Goal: Task Accomplishment & Management: Manage account settings

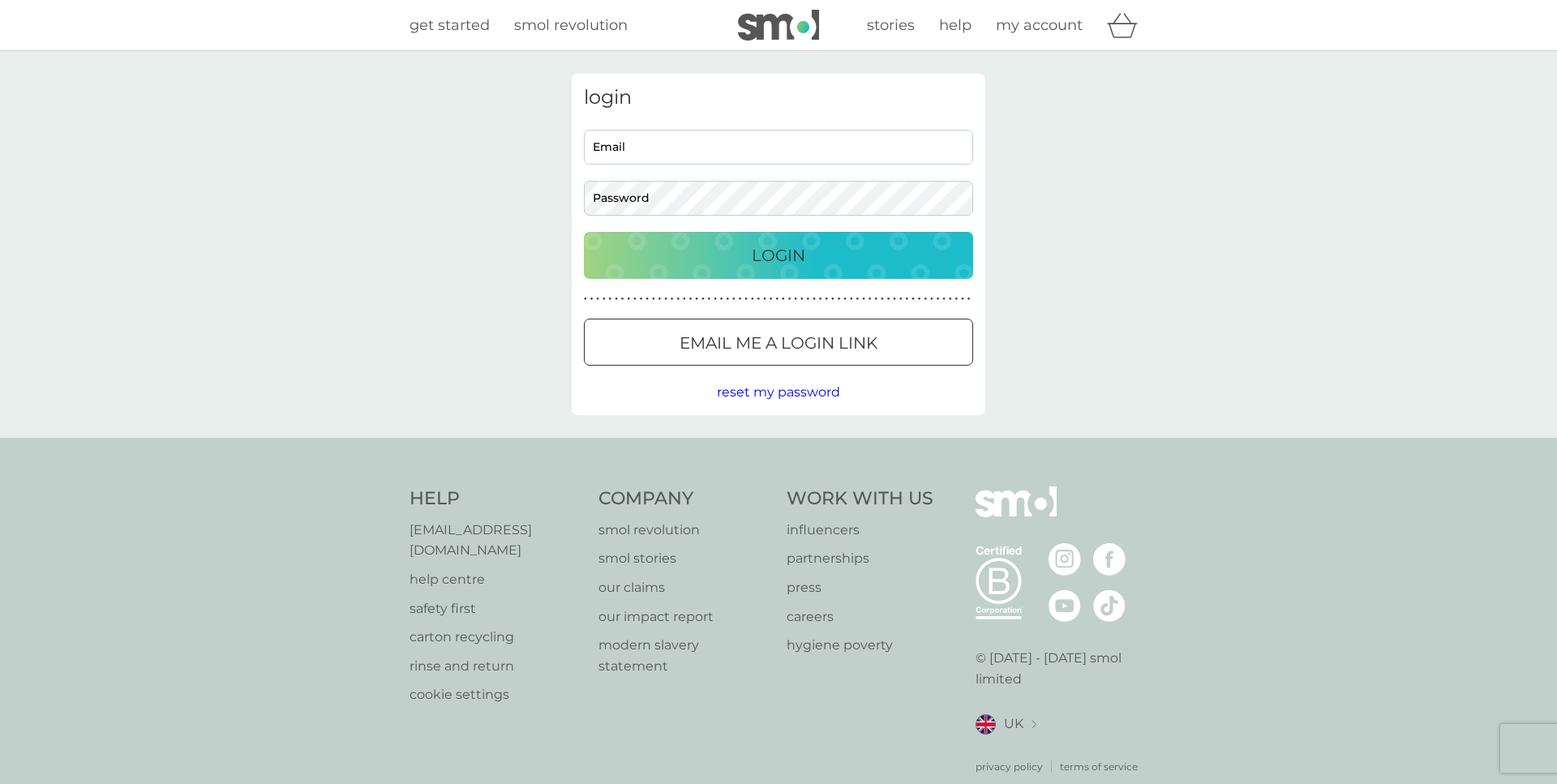
type input "iain@ipcarele.co.uk"
click at [799, 250] on p "Login" at bounding box center [778, 255] width 53 height 26
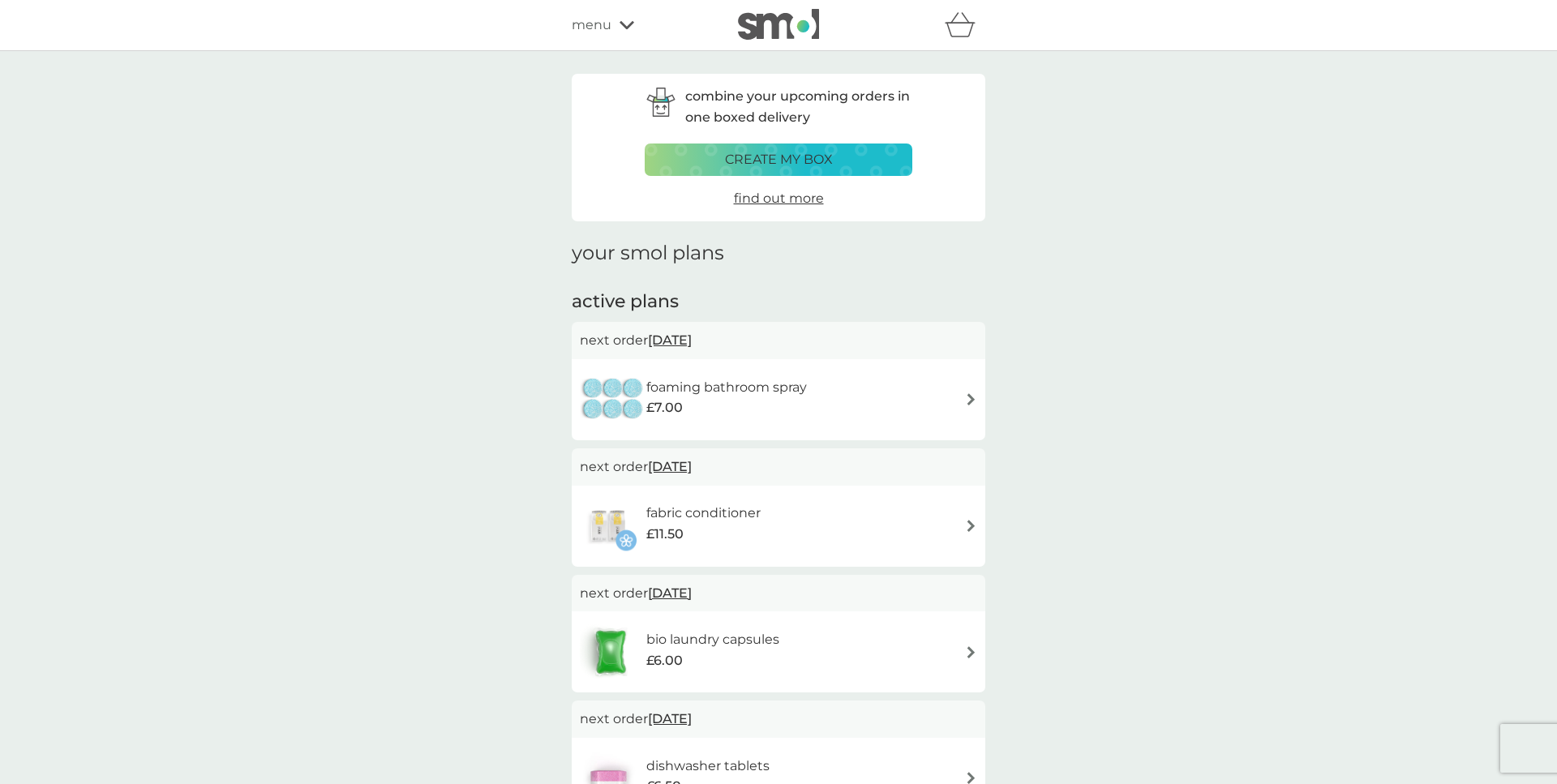
scroll to position [82, 0]
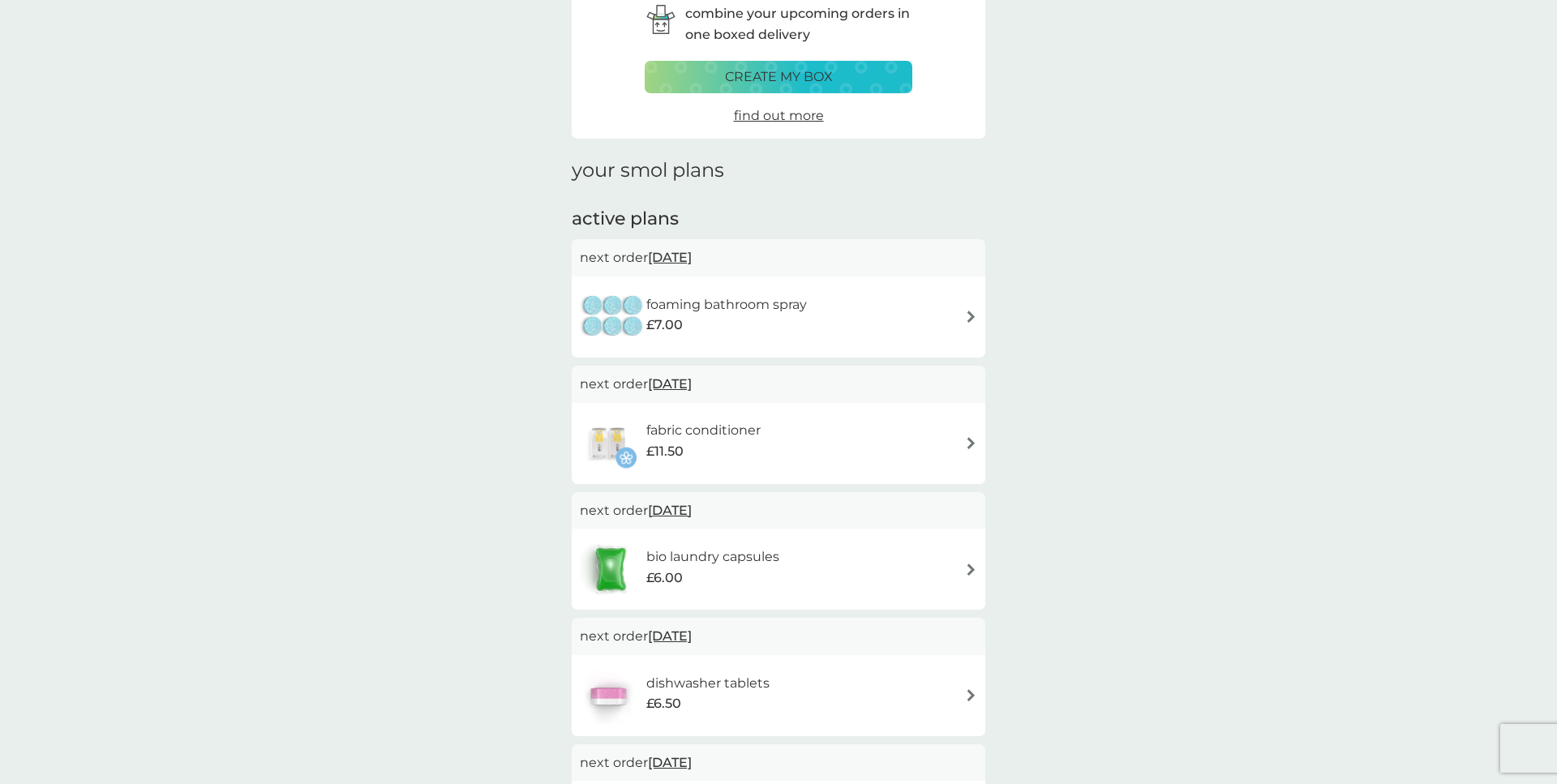
click at [955, 305] on div "foaming bathroom spray £7.00" at bounding box center [778, 317] width 398 height 57
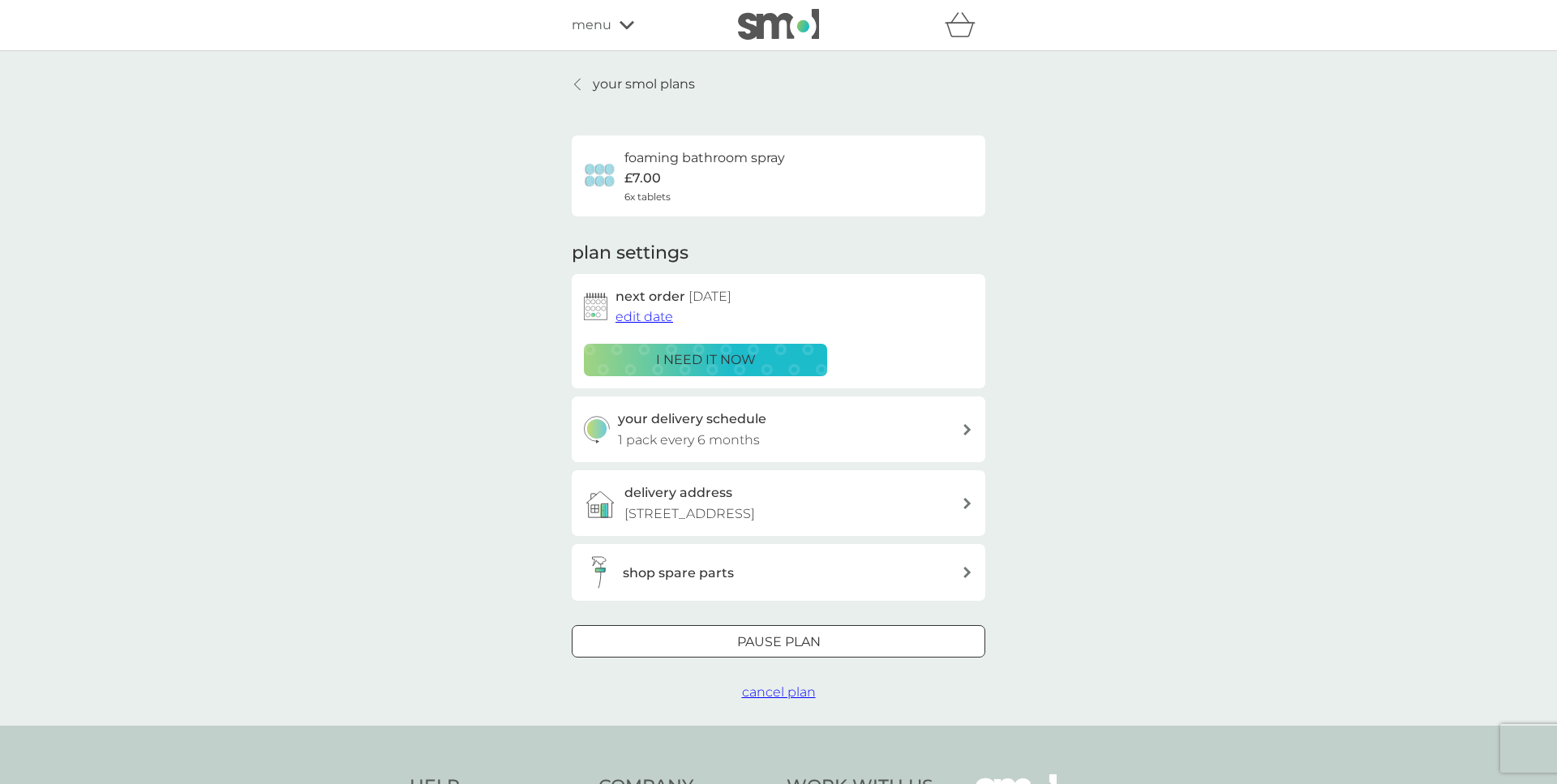
click at [662, 316] on span "edit date" at bounding box center [644, 316] width 58 height 15
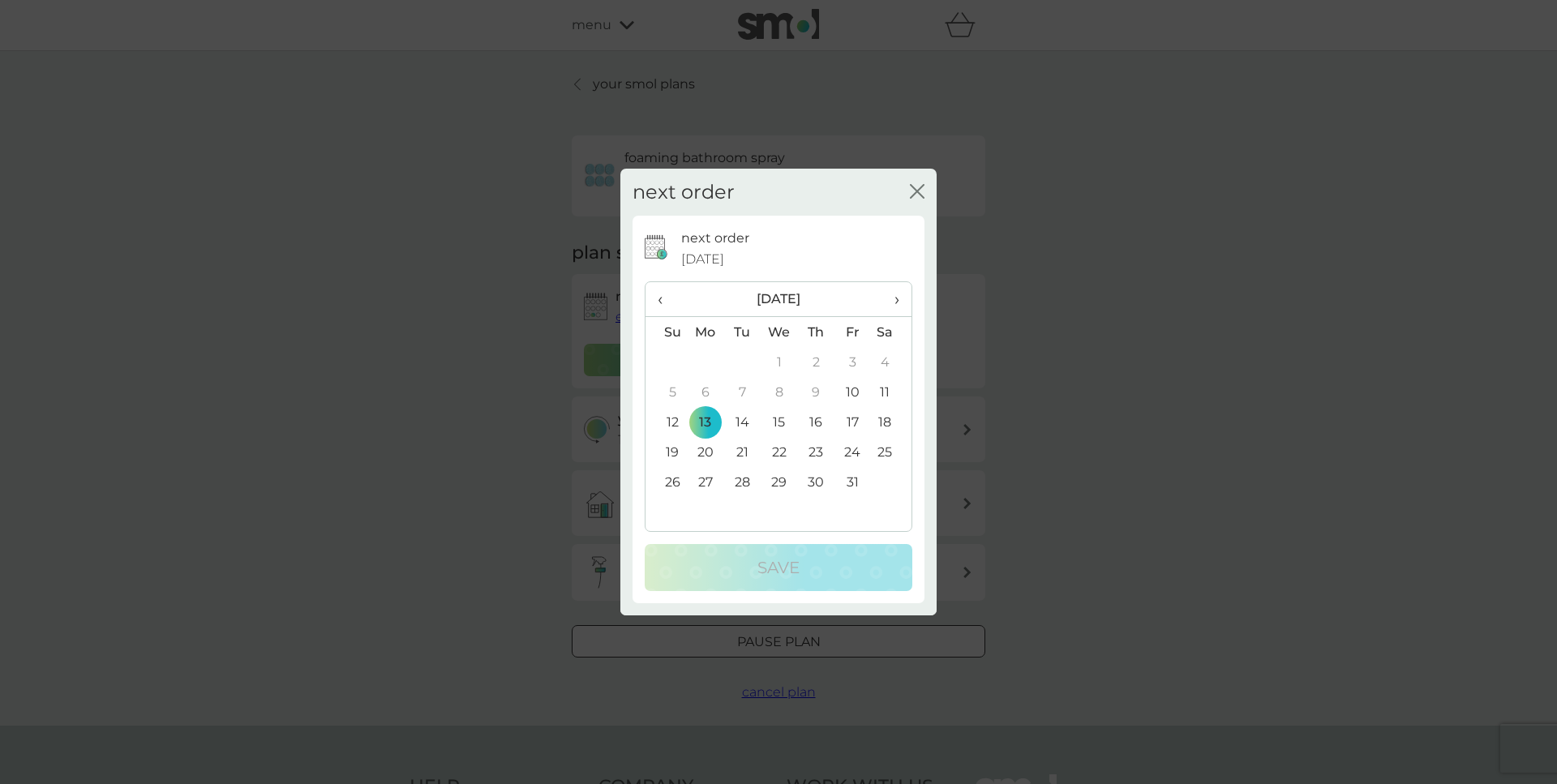
click at [900, 301] on th "›" at bounding box center [890, 300] width 41 height 34
click at [703, 390] on td "3" at bounding box center [705, 391] width 37 height 30
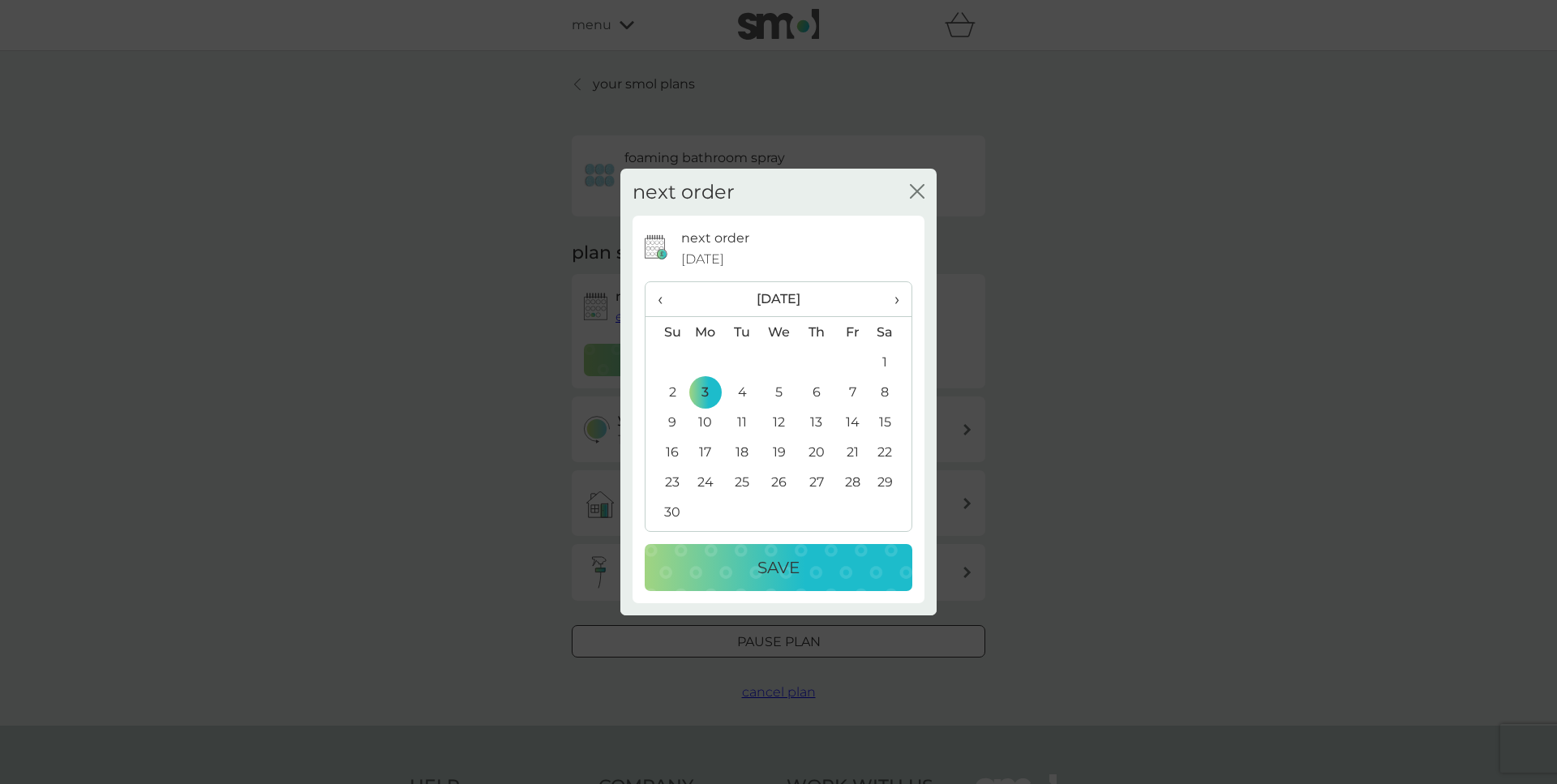
click at [793, 563] on p "Save" at bounding box center [778, 567] width 43 height 26
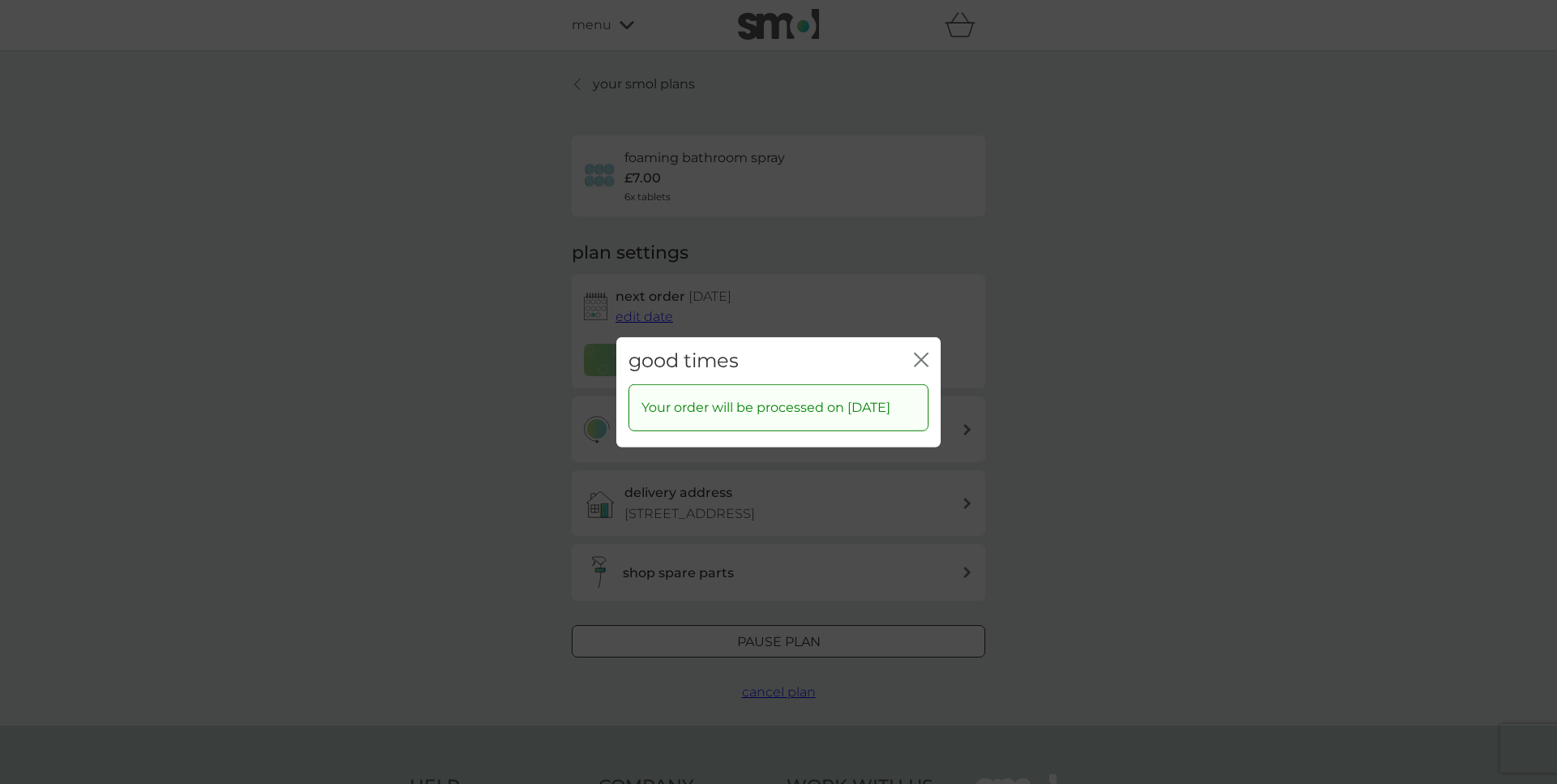
click at [922, 352] on icon "close" at bounding box center [921, 359] width 14 height 14
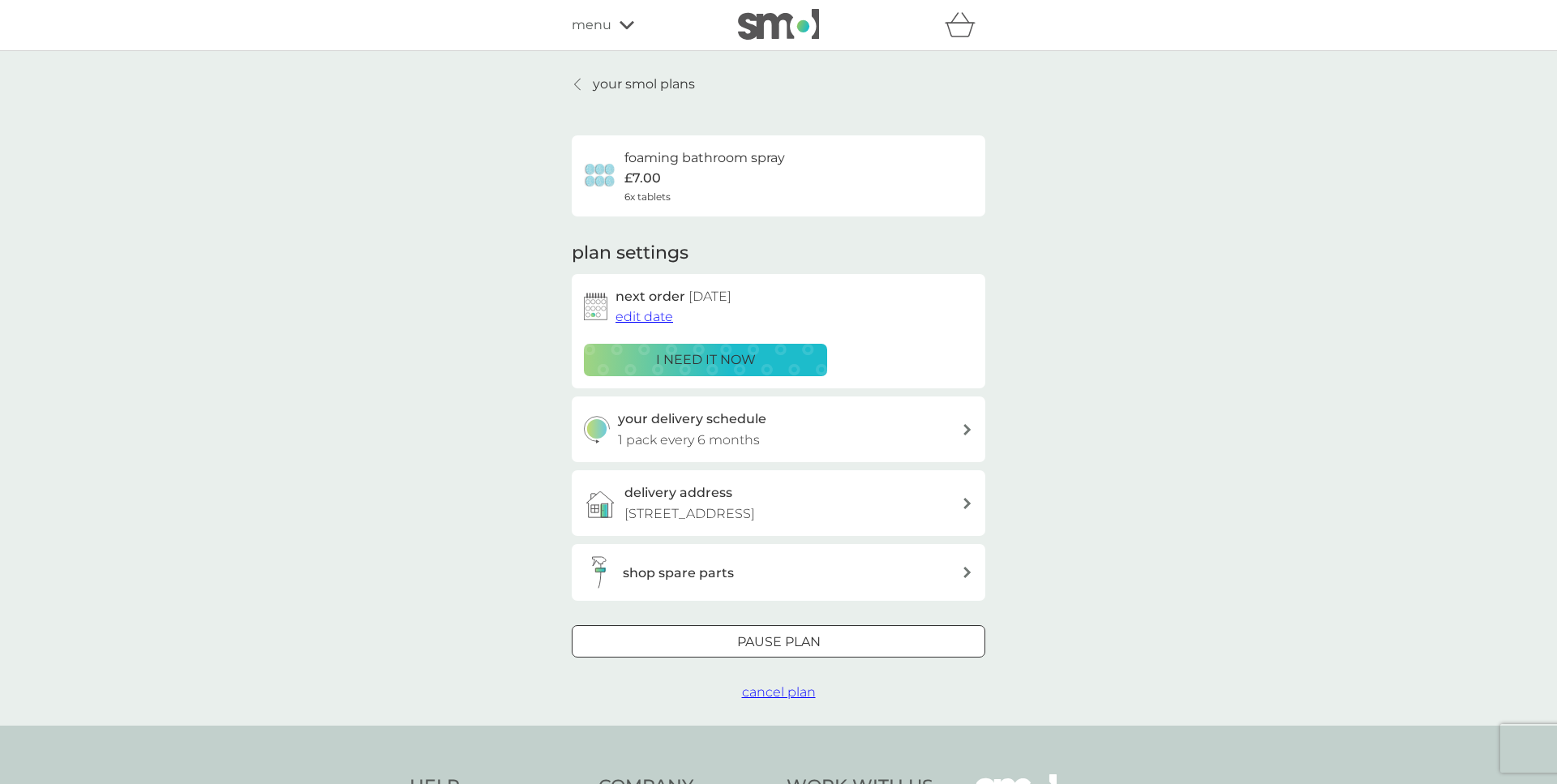
click at [652, 89] on p "your smol plans" at bounding box center [643, 83] width 102 height 21
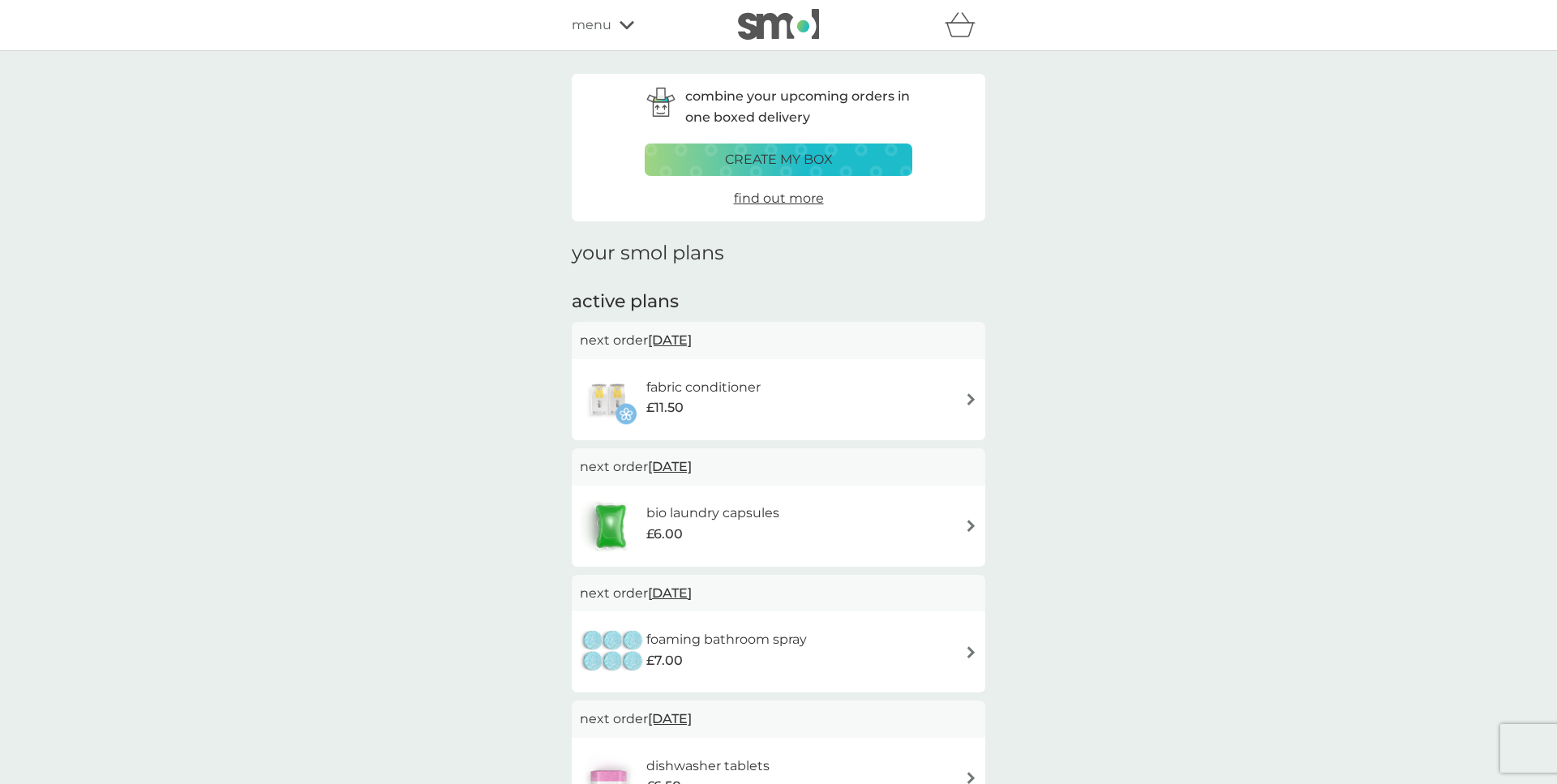
click at [912, 382] on div "fabric conditioner £11.50" at bounding box center [778, 399] width 398 height 57
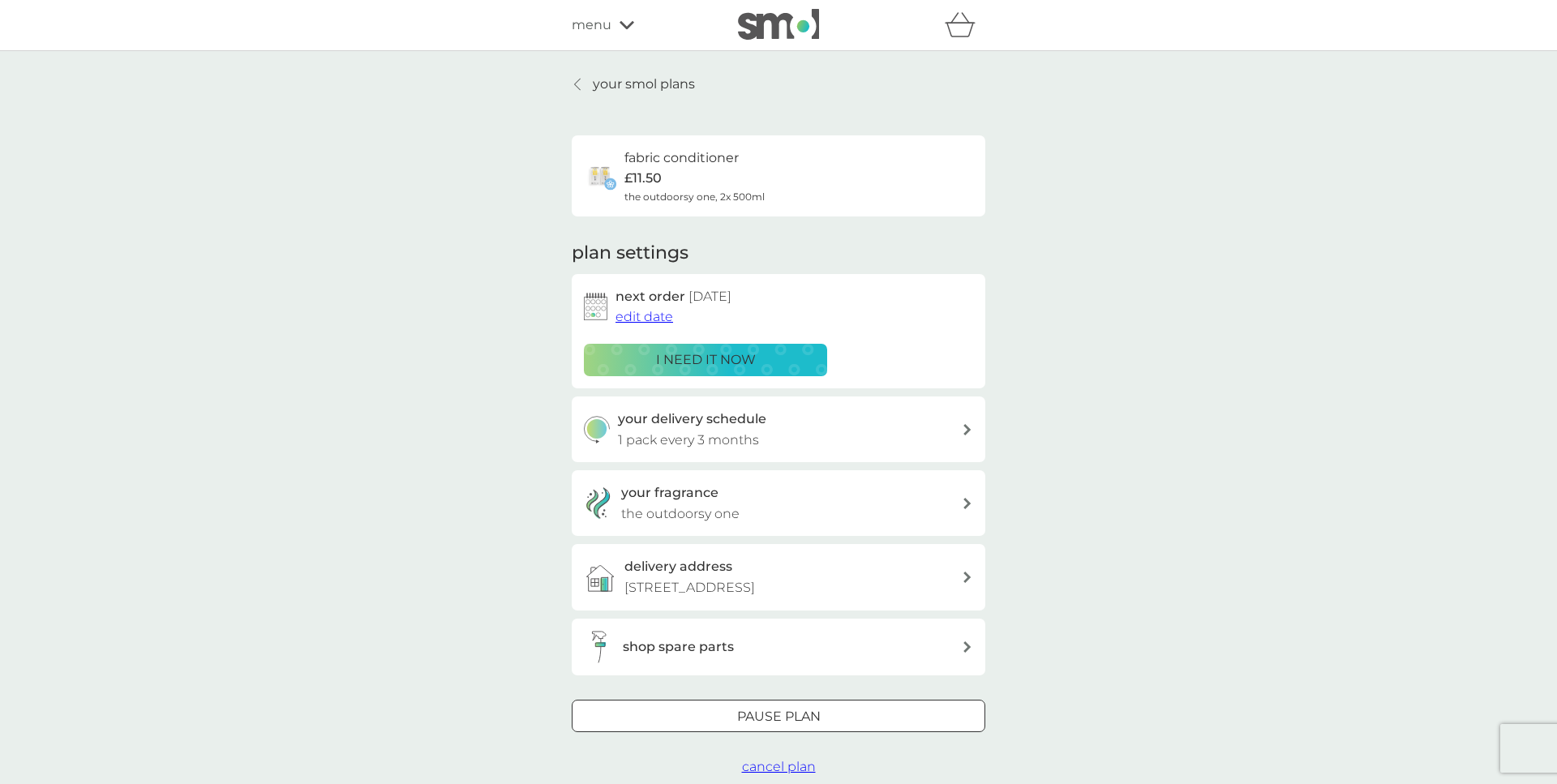
click at [645, 314] on span "edit date" at bounding box center [644, 316] width 58 height 15
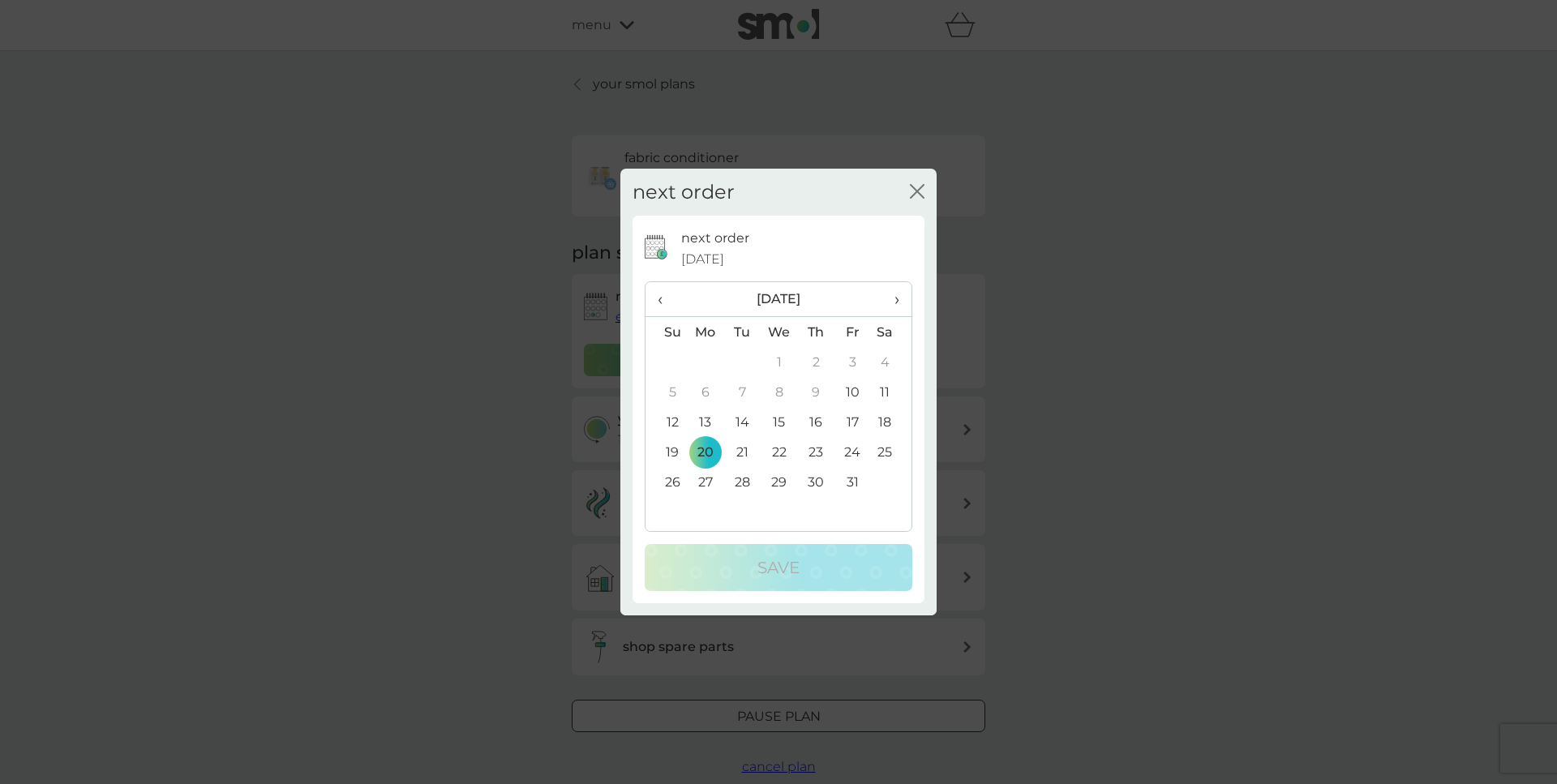
click at [893, 301] on span "›" at bounding box center [891, 300] width 16 height 34
click at [703, 389] on td "3" at bounding box center [705, 391] width 37 height 30
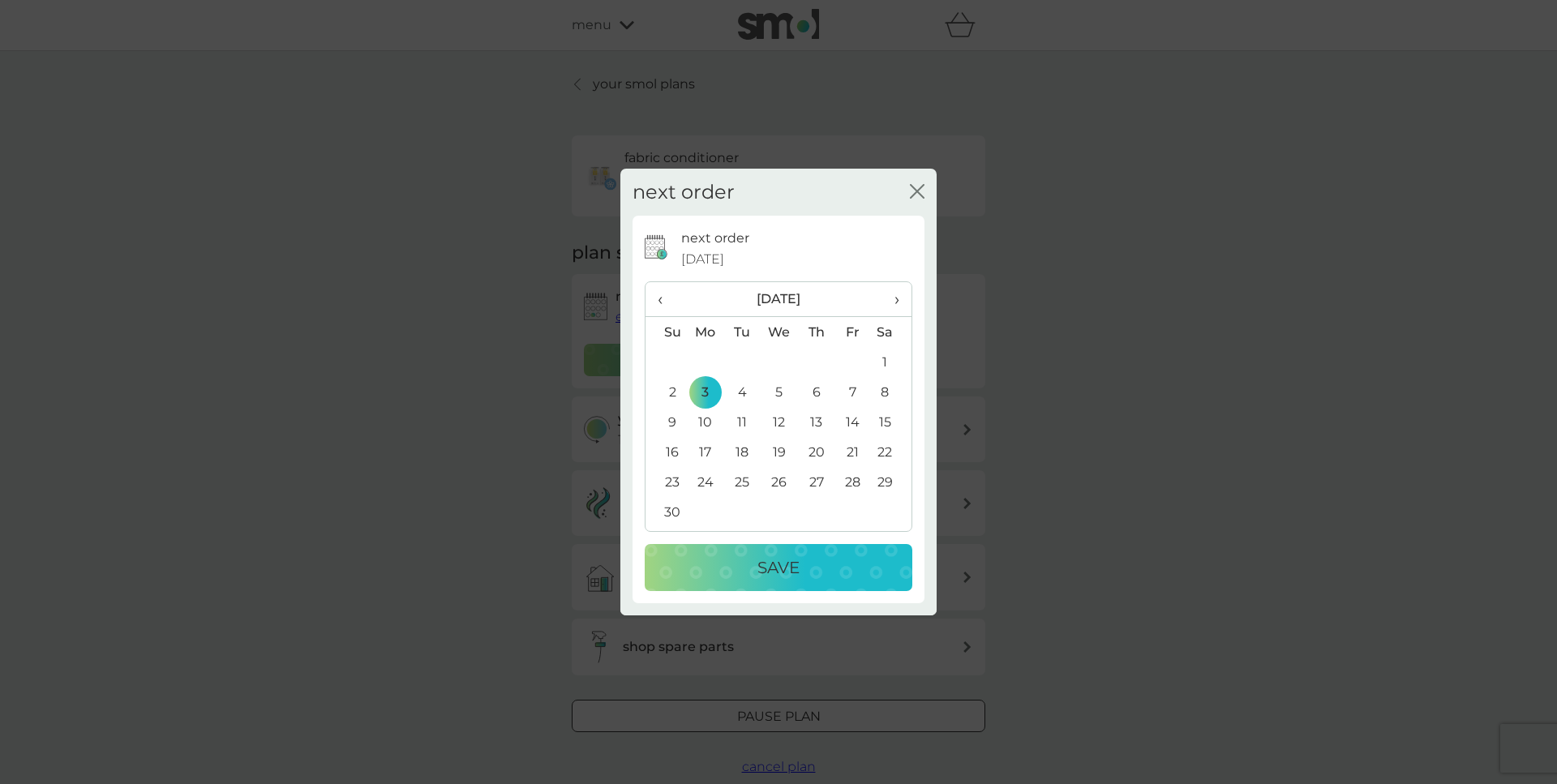
click at [787, 560] on p "Save" at bounding box center [778, 567] width 43 height 26
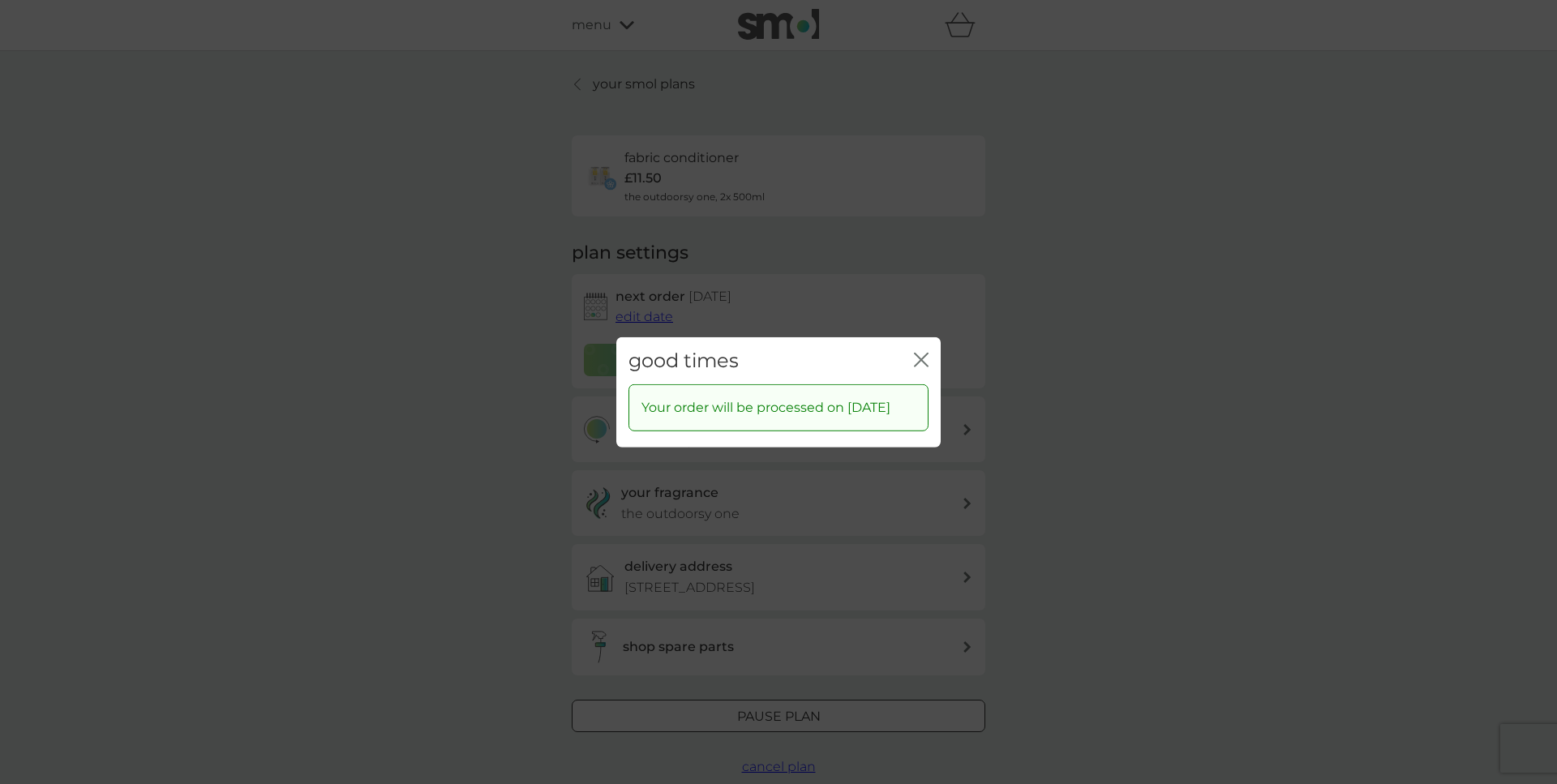
click at [924, 352] on icon "close" at bounding box center [924, 359] width 6 height 13
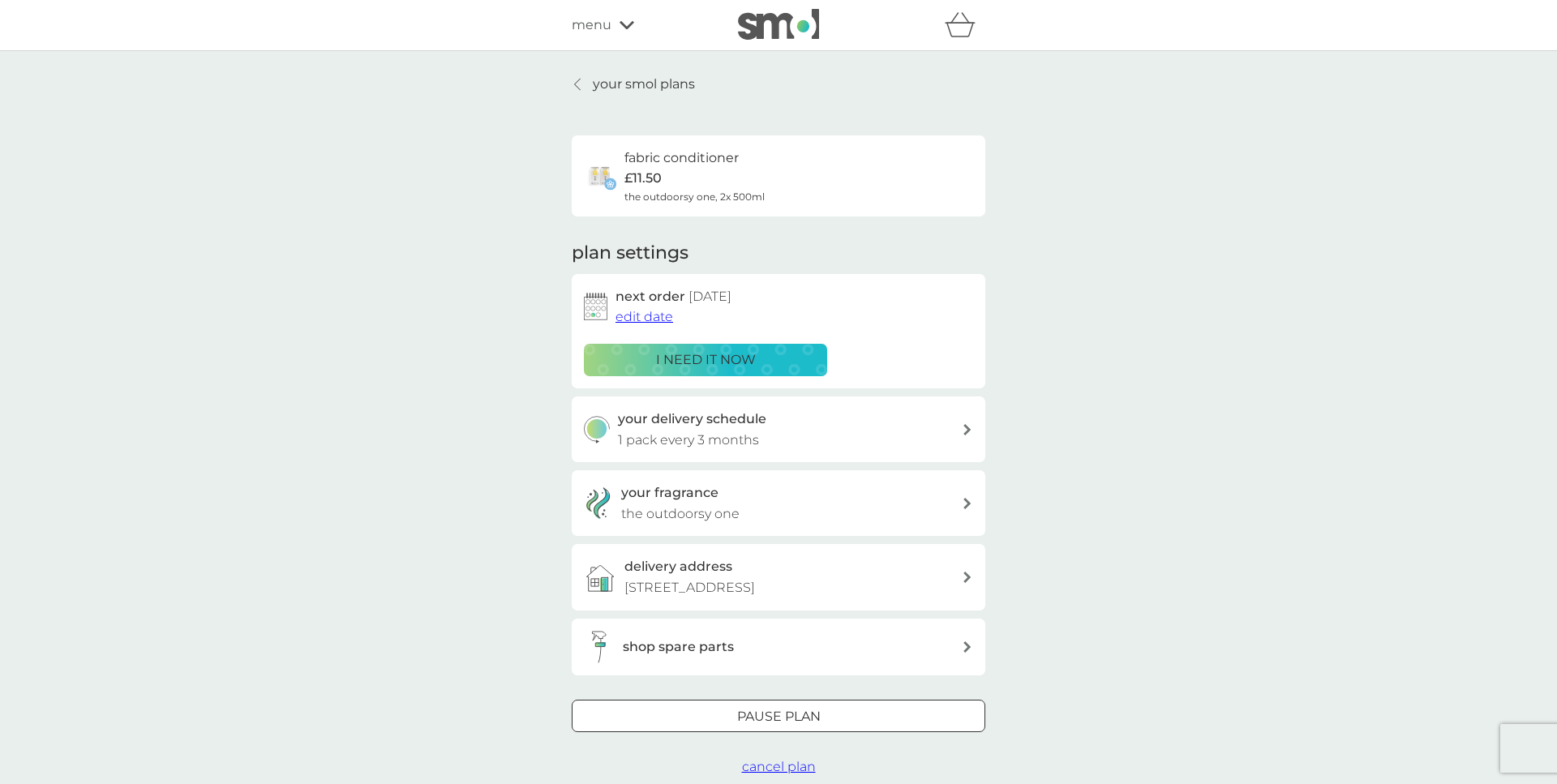
click at [624, 80] on p "your smol plans" at bounding box center [643, 83] width 102 height 21
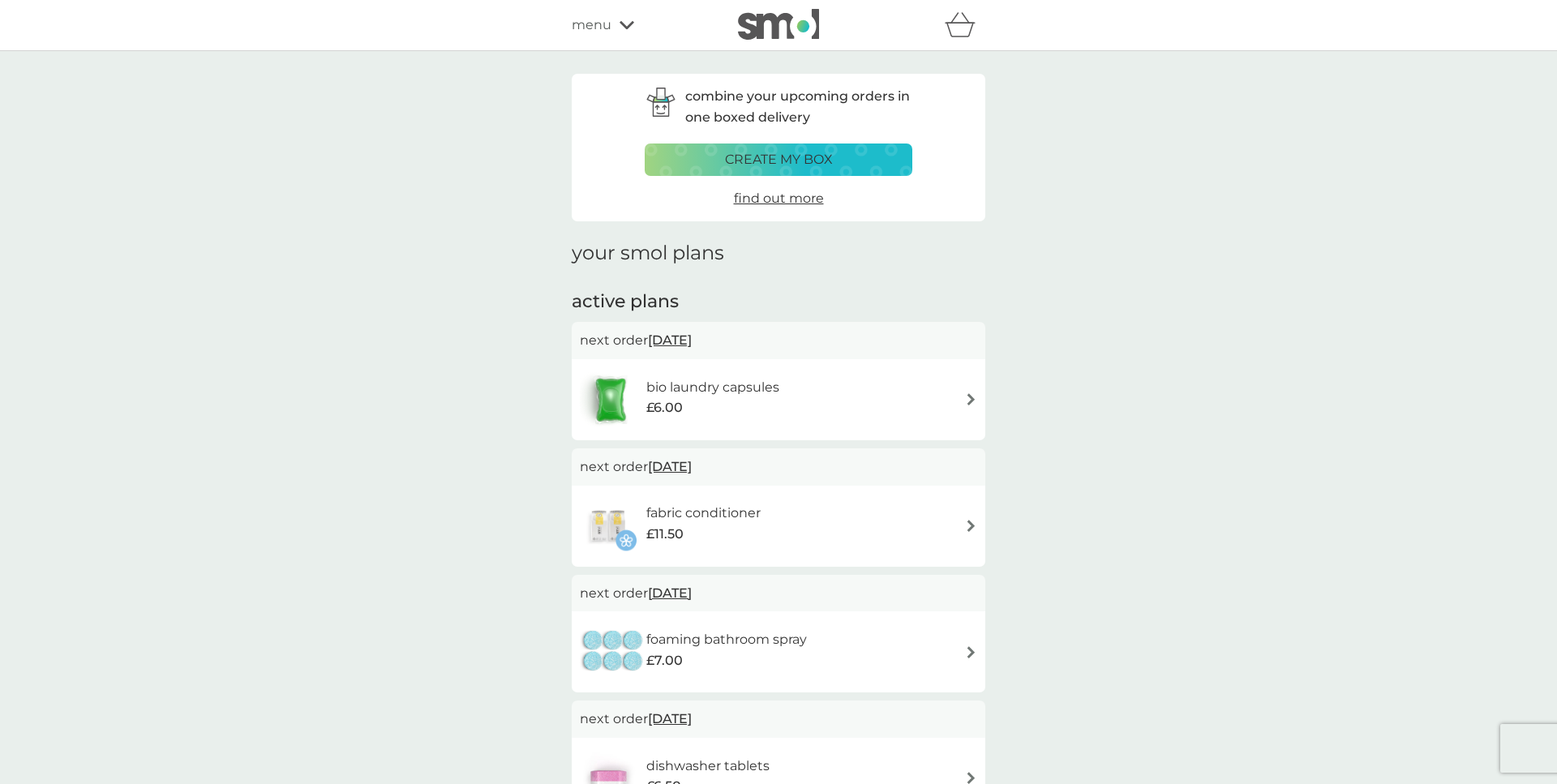
click at [866, 383] on div "bio laundry capsules £6.00" at bounding box center [778, 399] width 398 height 57
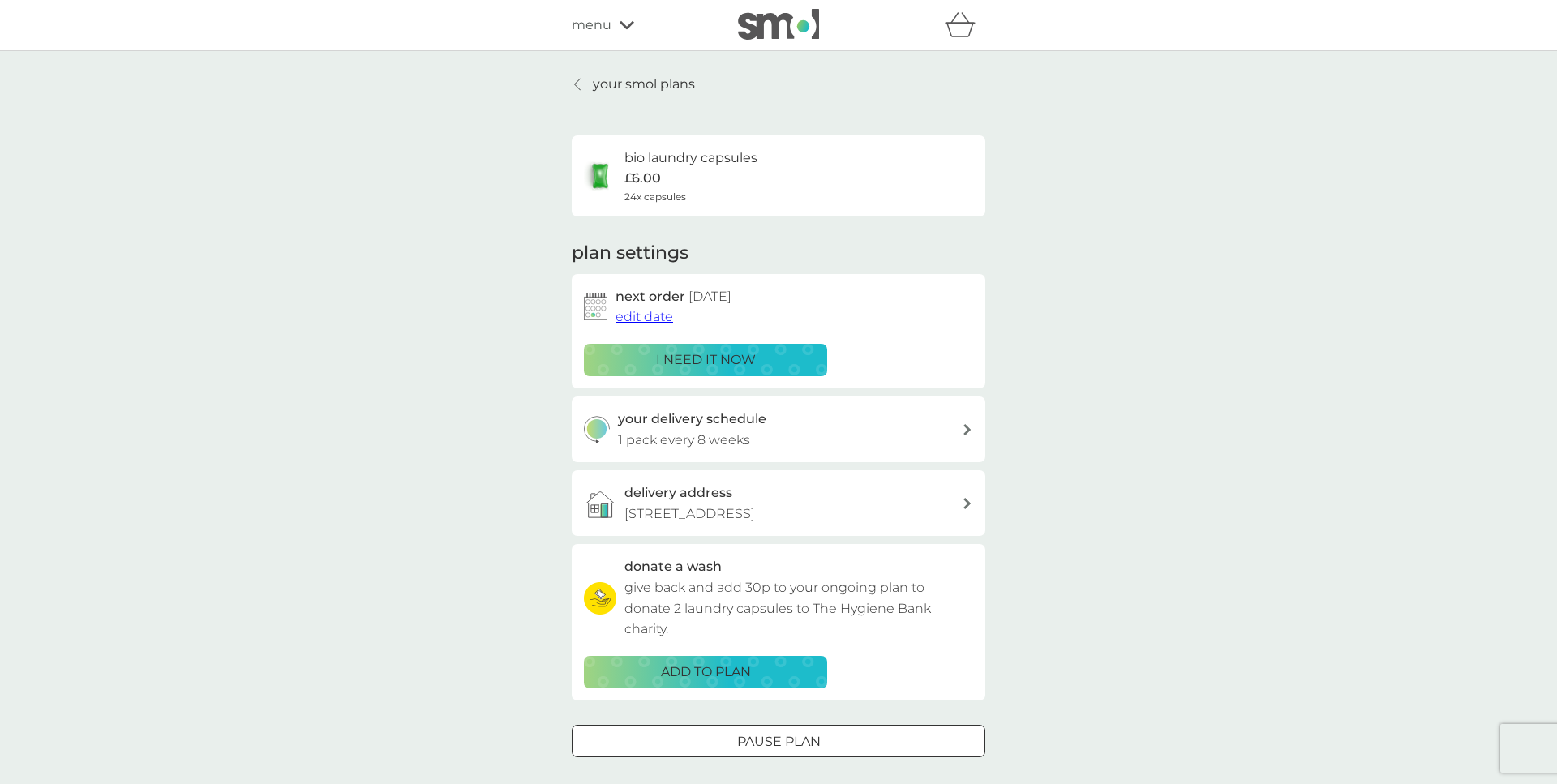
click at [667, 315] on span "edit date" at bounding box center [644, 316] width 58 height 15
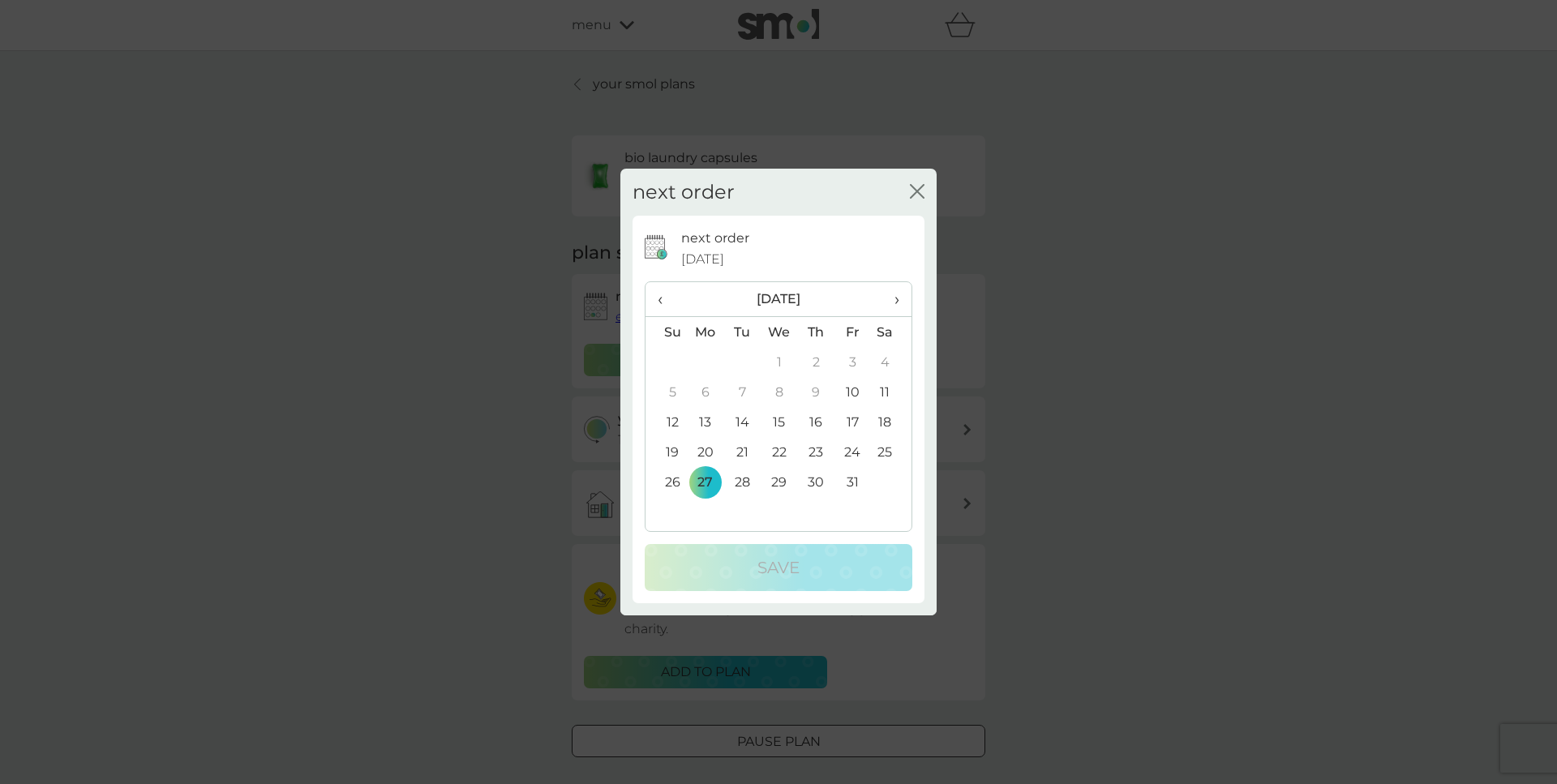
click at [899, 299] on span "›" at bounding box center [891, 300] width 16 height 34
click at [704, 393] on td "3" at bounding box center [705, 391] width 37 height 30
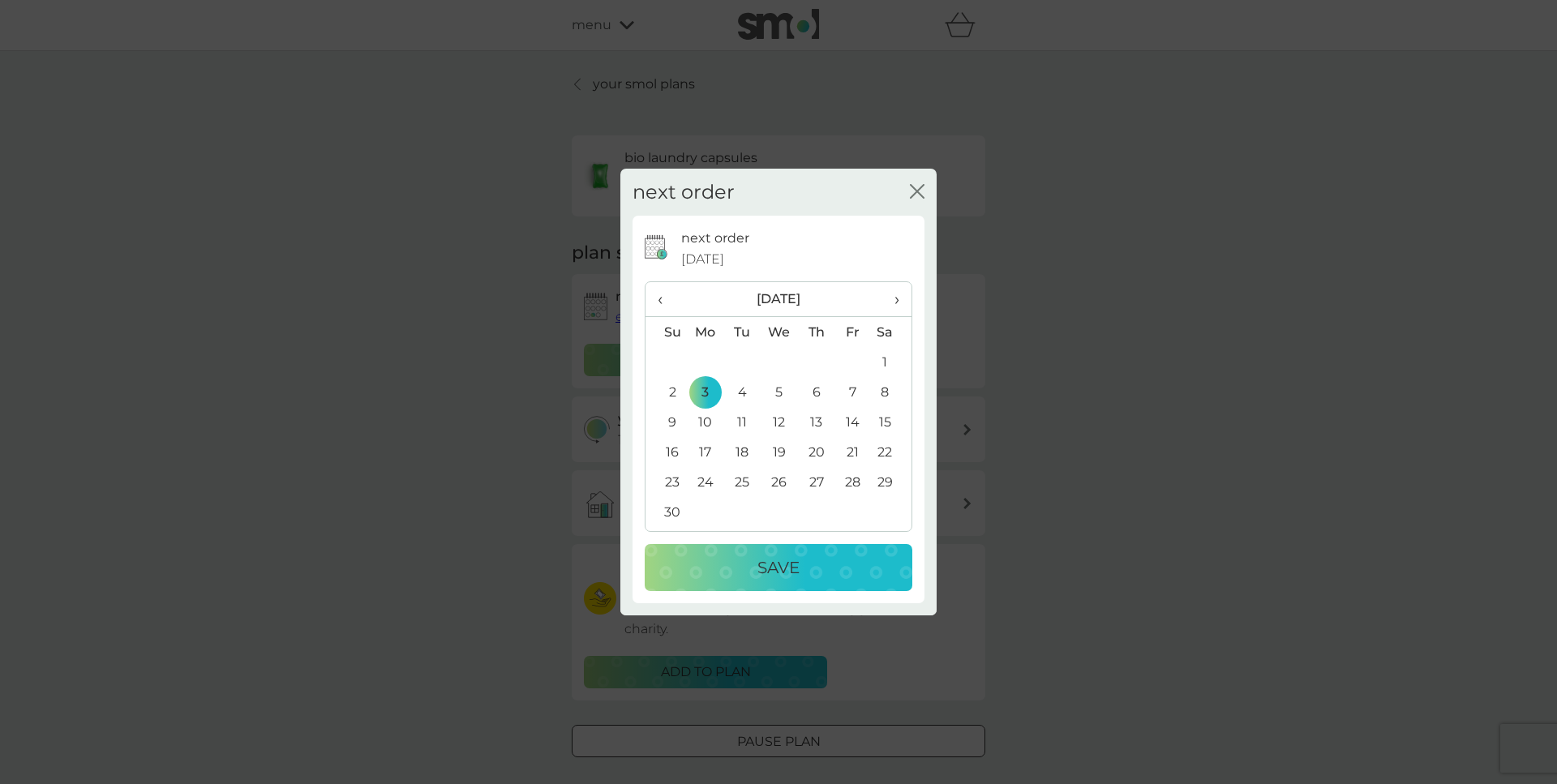
click at [777, 566] on p "Save" at bounding box center [778, 567] width 43 height 26
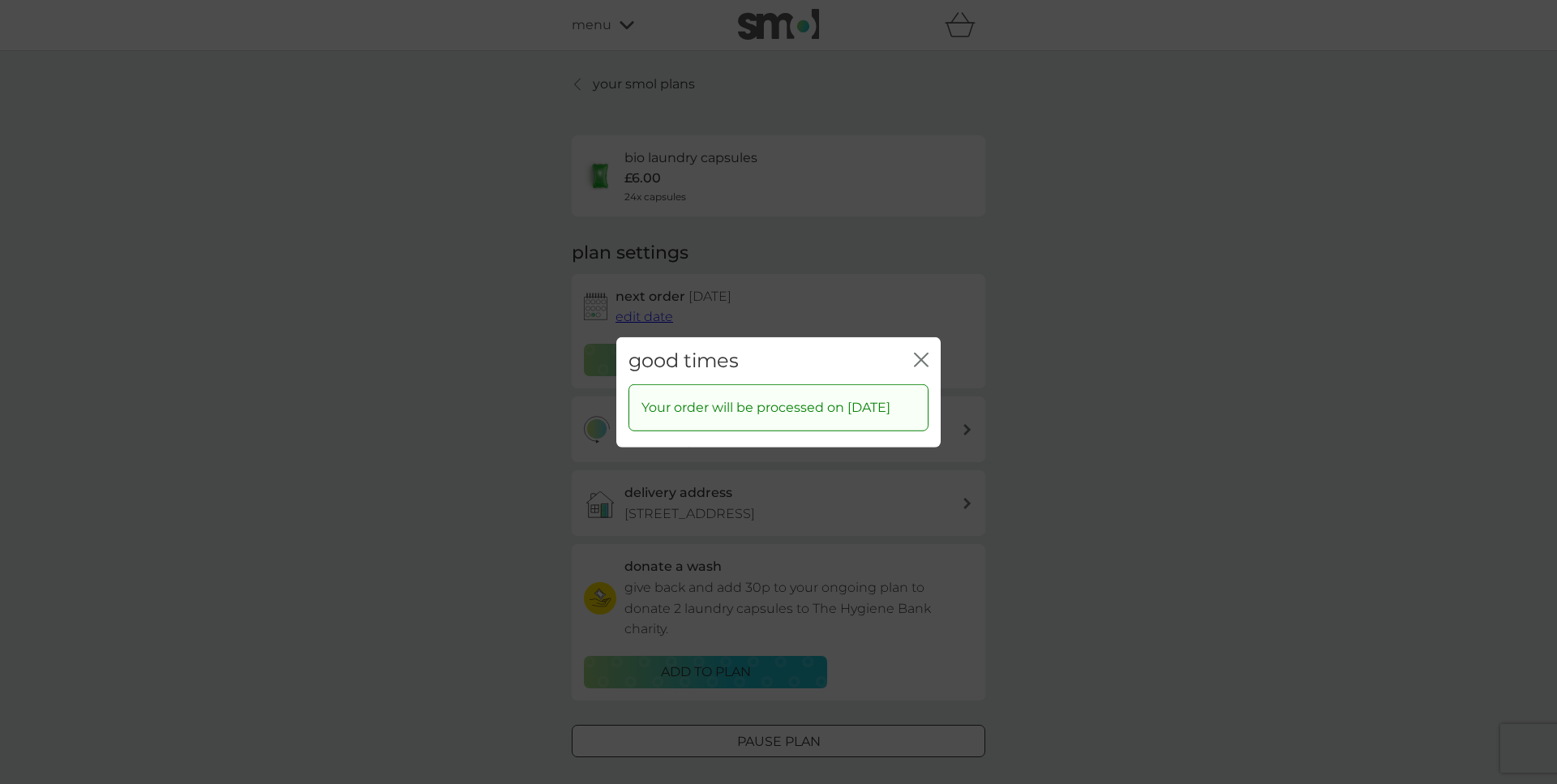
click at [917, 352] on icon "close" at bounding box center [918, 359] width 6 height 13
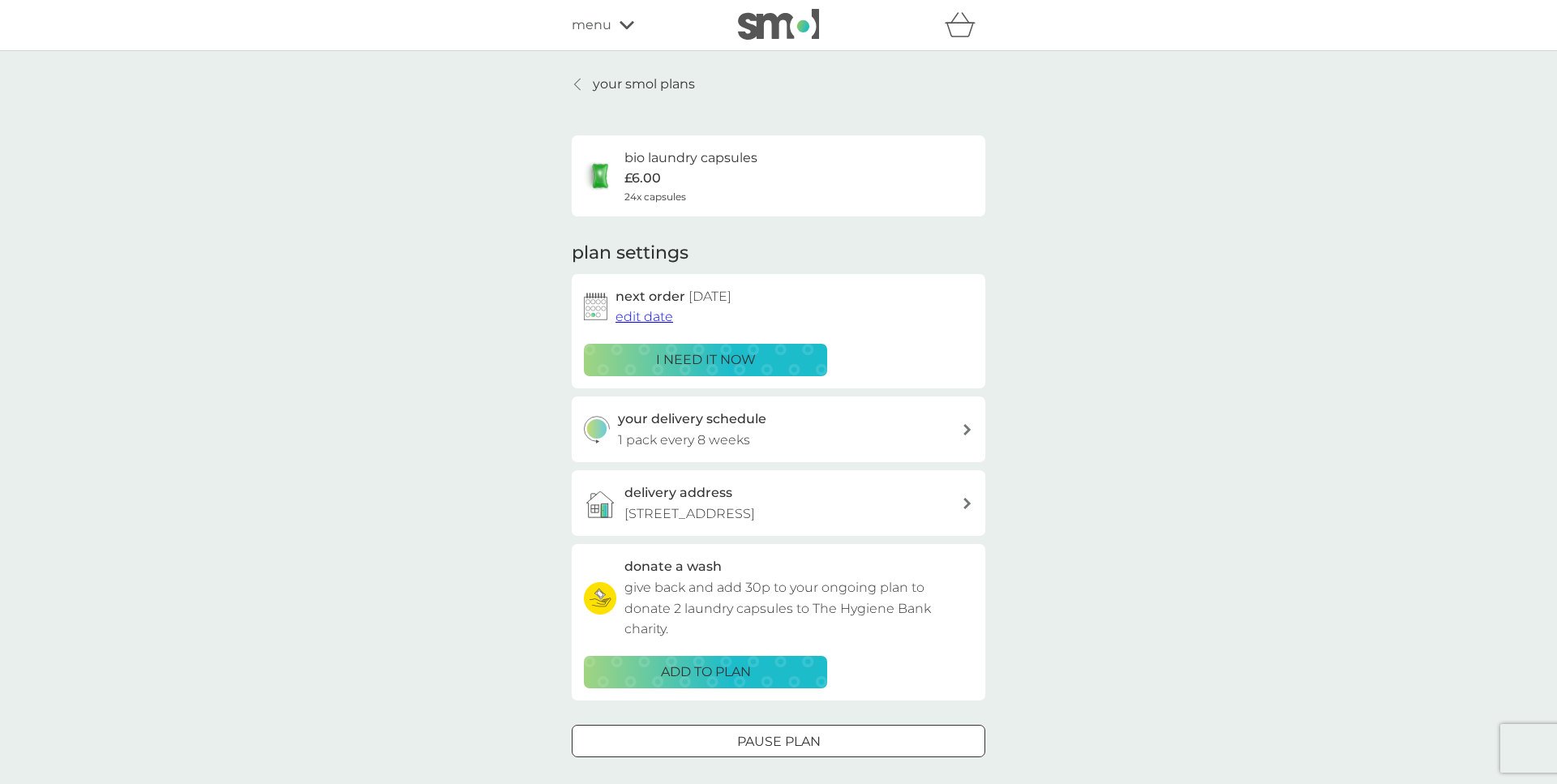
click at [642, 87] on p "your smol plans" at bounding box center [643, 83] width 102 height 21
